Goal: Task Accomplishment & Management: Manage account settings

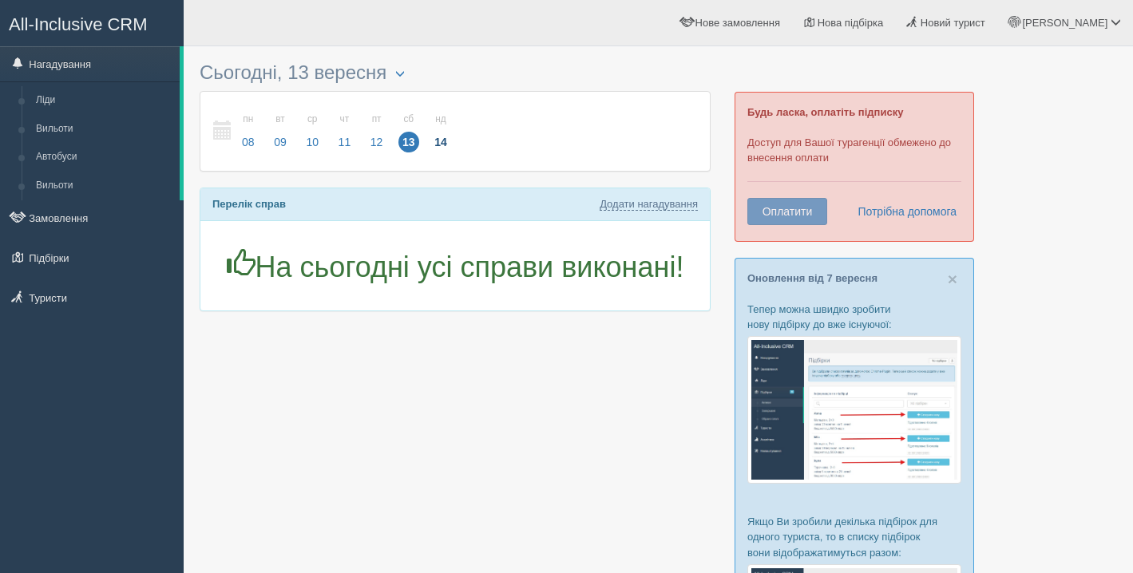
click at [439, 145] on span "14" at bounding box center [440, 142] width 21 height 21
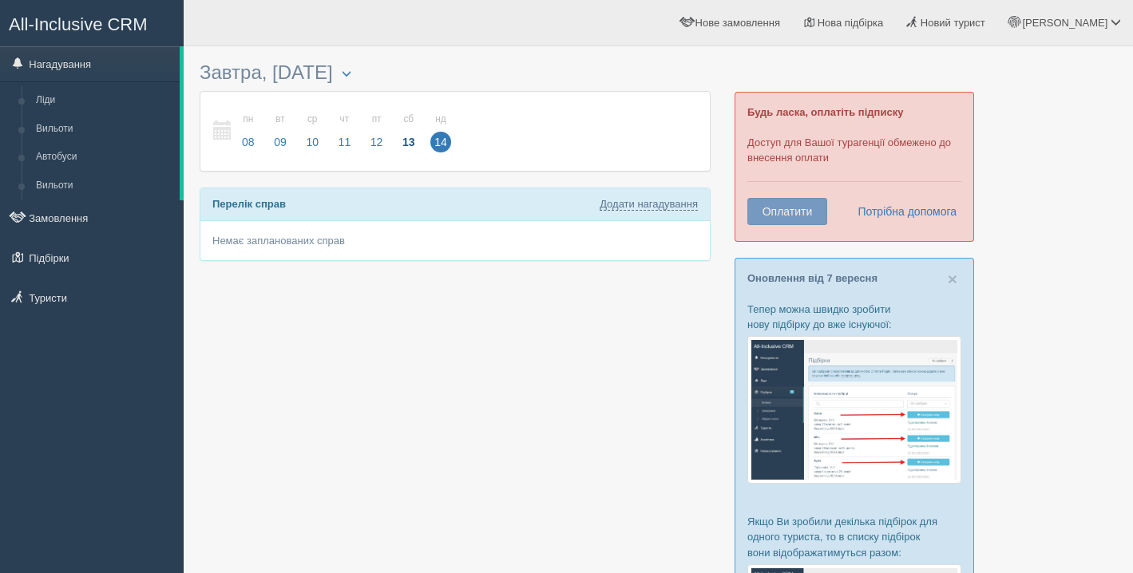
click at [462, 206] on div "Перелік справ Додати нагадування" at bounding box center [455, 204] width 510 height 32
click at [674, 220] on div "Перелік справ Додати нагадування" at bounding box center [455, 204] width 510 height 32
click at [662, 200] on link "Додати нагадування" at bounding box center [649, 204] width 98 height 13
select select "12"
select select "35"
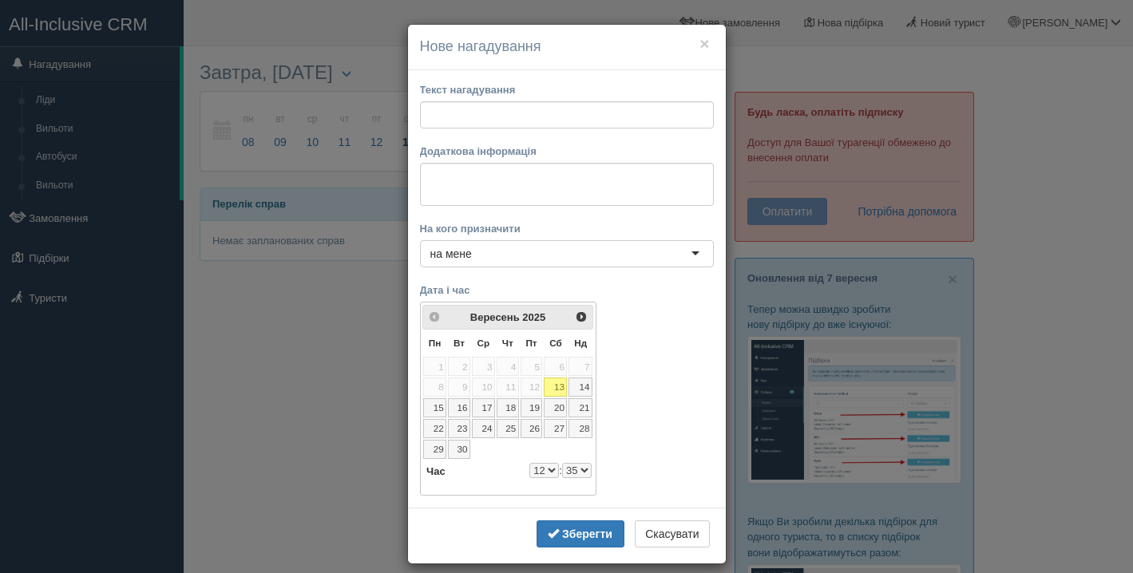
click at [680, 562] on div "Зберегти Скасувати" at bounding box center [567, 536] width 318 height 56
click at [676, 529] on button "Скасувати" at bounding box center [672, 534] width 74 height 27
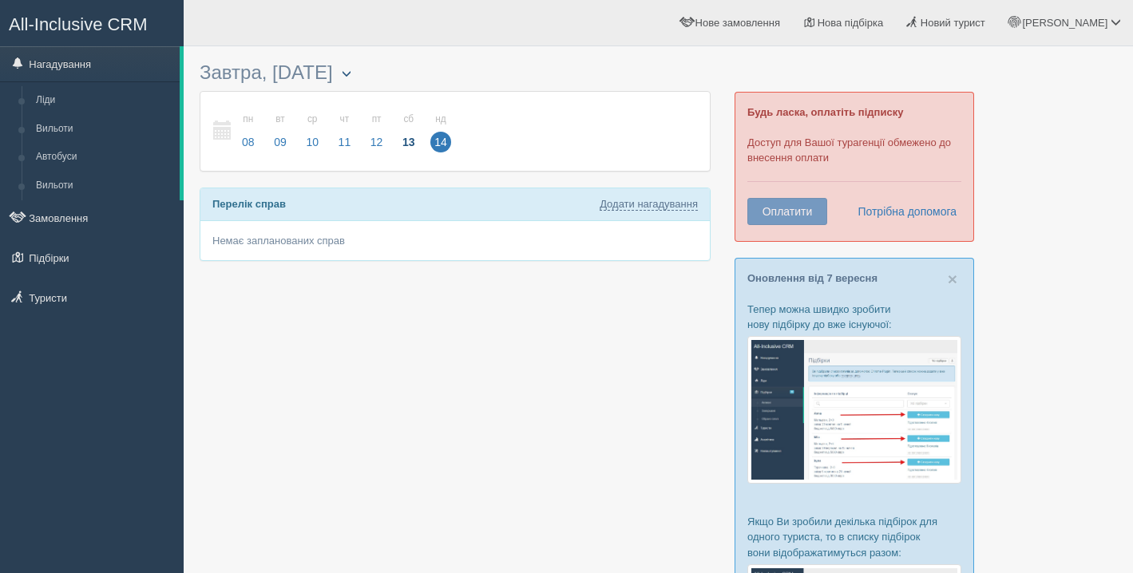
click at [351, 69] on span "button" at bounding box center [347, 74] width 10 height 10
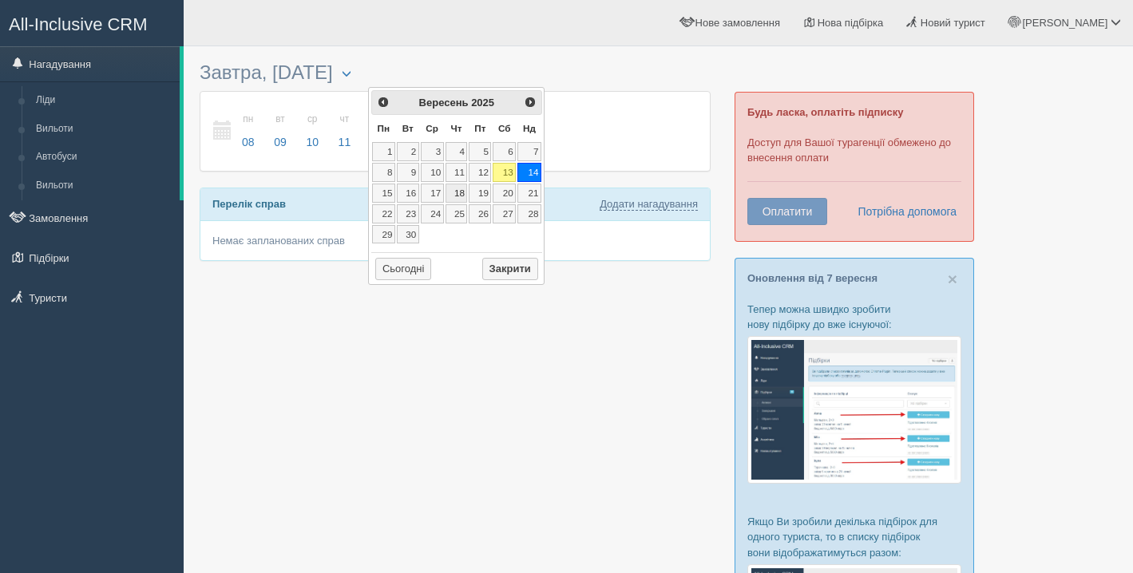
click at [457, 196] on link "18" at bounding box center [457, 193] width 22 height 19
type input "18.09.2025"
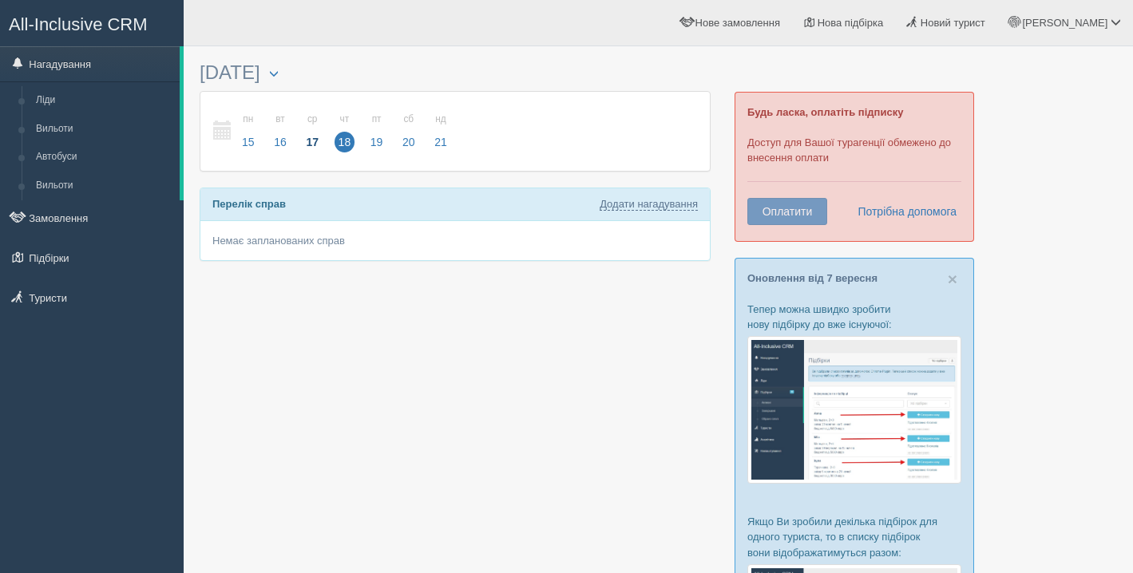
click at [307, 133] on span "17" at bounding box center [312, 142] width 21 height 21
click at [33, 18] on span "All-Inclusive CRM" at bounding box center [78, 24] width 139 height 20
